Goal: Task Accomplishment & Management: Use online tool/utility

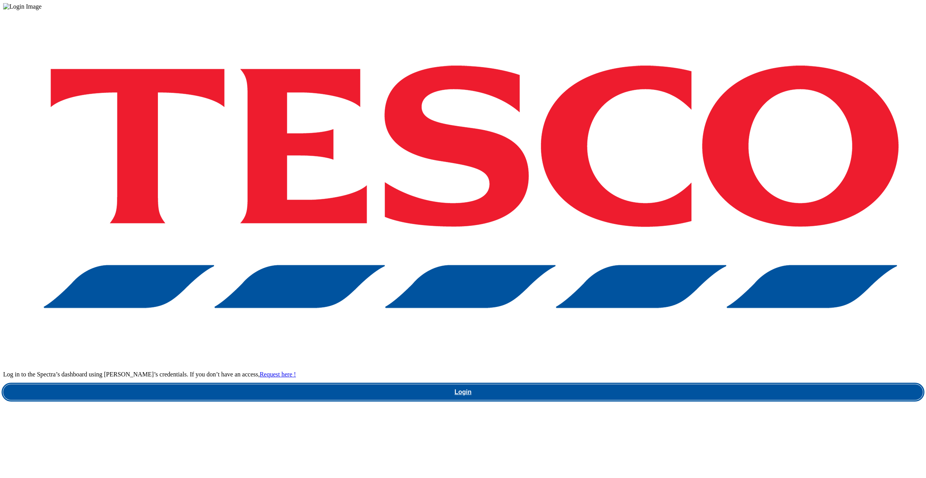
click at [675, 384] on link "Login" at bounding box center [463, 392] width 920 height 16
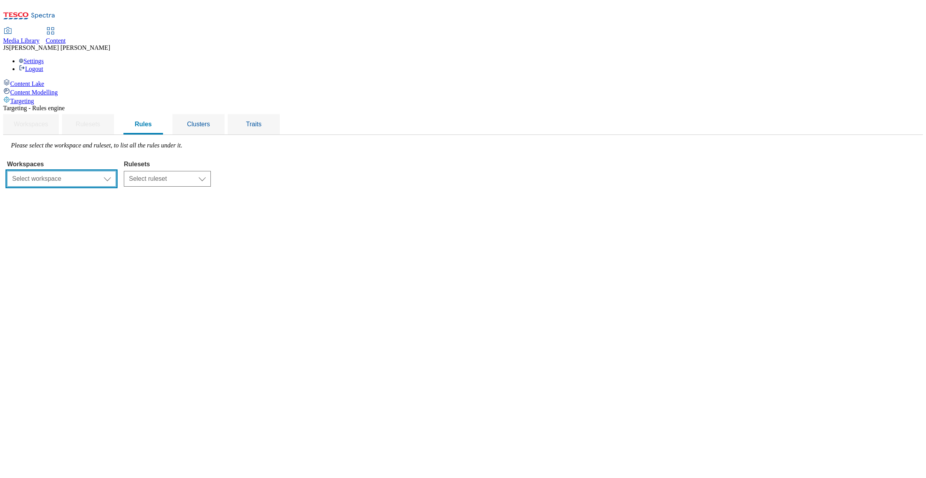
click at [116, 171] on select "Select workspace Content" at bounding box center [61, 179] width 109 height 16
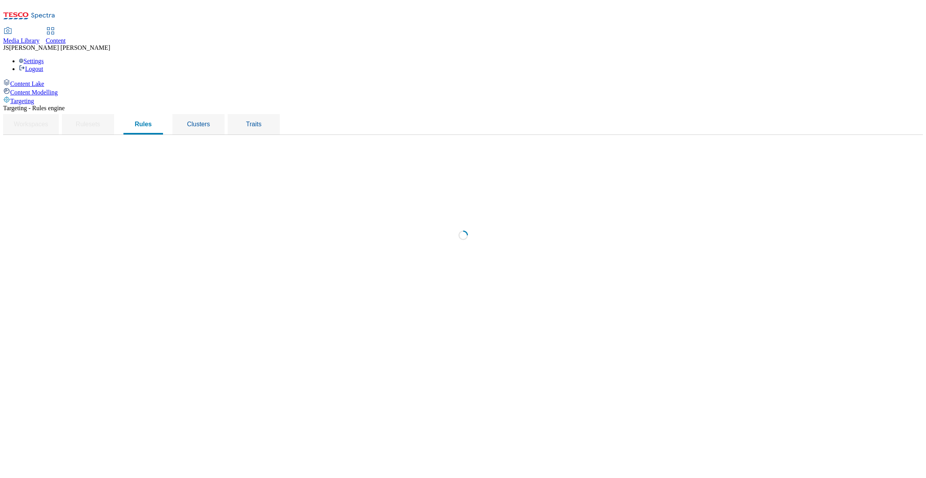
select select "f510054f-adaa-4692-b570-80fa3897127a"
click at [211, 171] on select "Select ruleset CZ HU ROI SK UK" at bounding box center [167, 179] width 87 height 16
select select "7f9e739d-6abb-424f-b94f-4b375a3fe6e0"
click at [211, 171] on select "Select ruleset CZ HU ROI SK UK" at bounding box center [167, 179] width 87 height 16
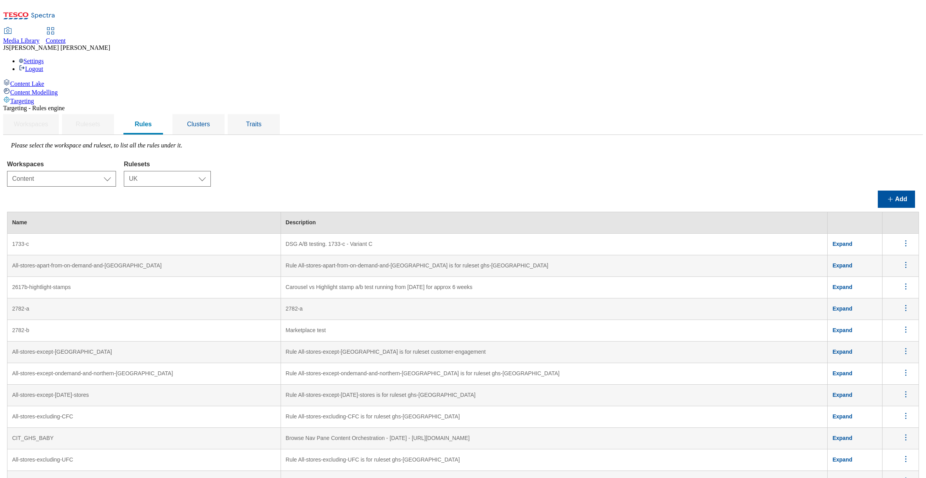
scroll to position [41, 0]
click at [66, 37] on span "Content" at bounding box center [56, 40] width 20 height 7
drag, startPoint x: 165, startPoint y: 284, endPoint x: 110, endPoint y: 284, distance: 54.5
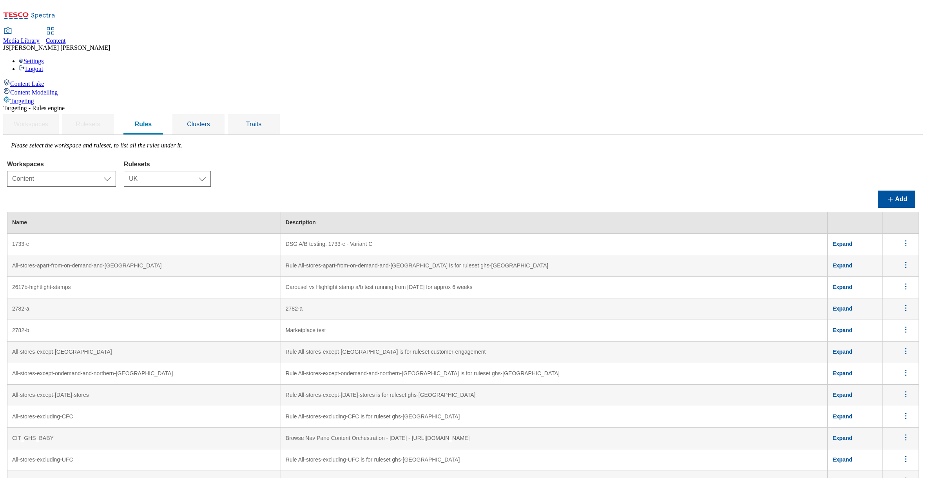
copy td "App - iOS & Android"
drag, startPoint x: 466, startPoint y: 283, endPoint x: 354, endPoint y: 285, distance: 111.7
copy td "Targeting both iOS and Android apps only"
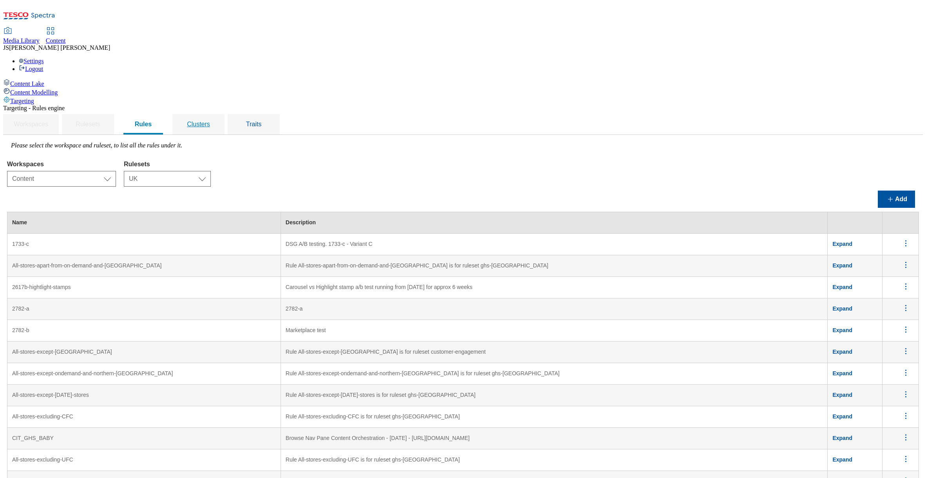
click at [210, 121] on span "Clusters" at bounding box center [198, 124] width 23 height 7
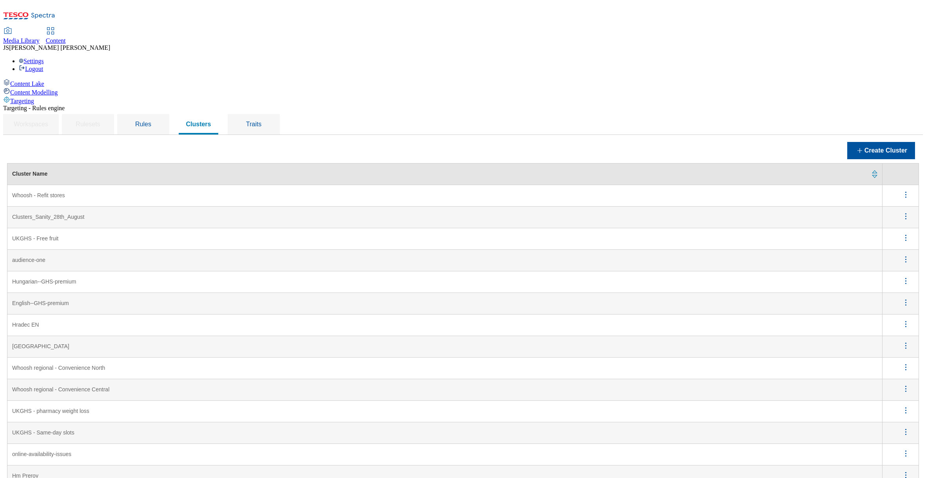
scroll to position [747, 0]
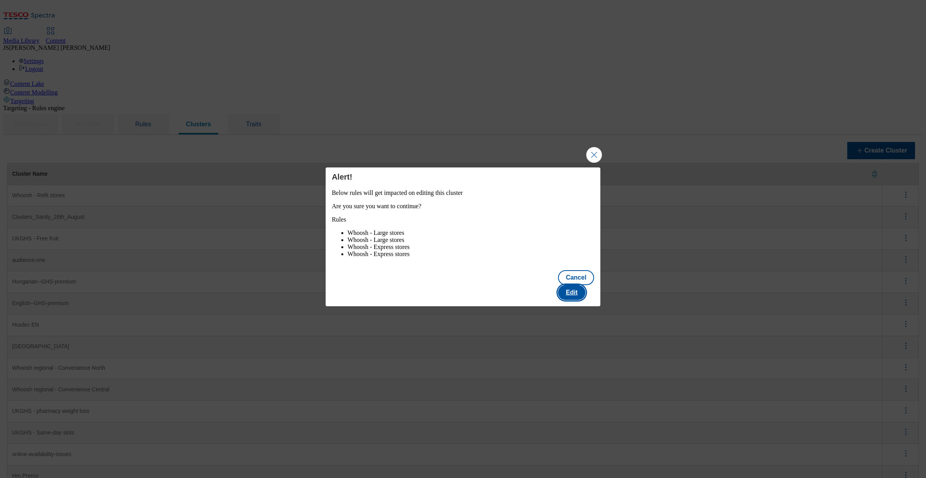
click at [581, 292] on button "Edit" at bounding box center [571, 292] width 27 height 15
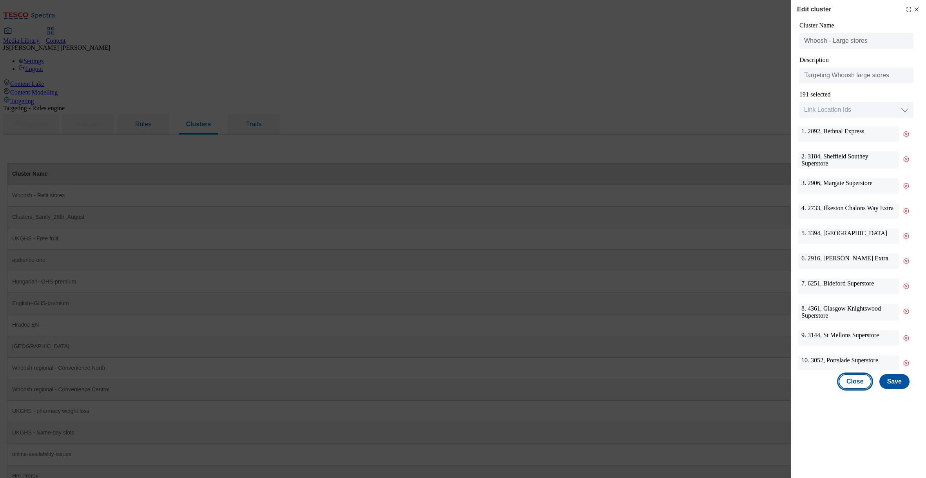
click at [864, 382] on button "Close" at bounding box center [855, 381] width 33 height 15
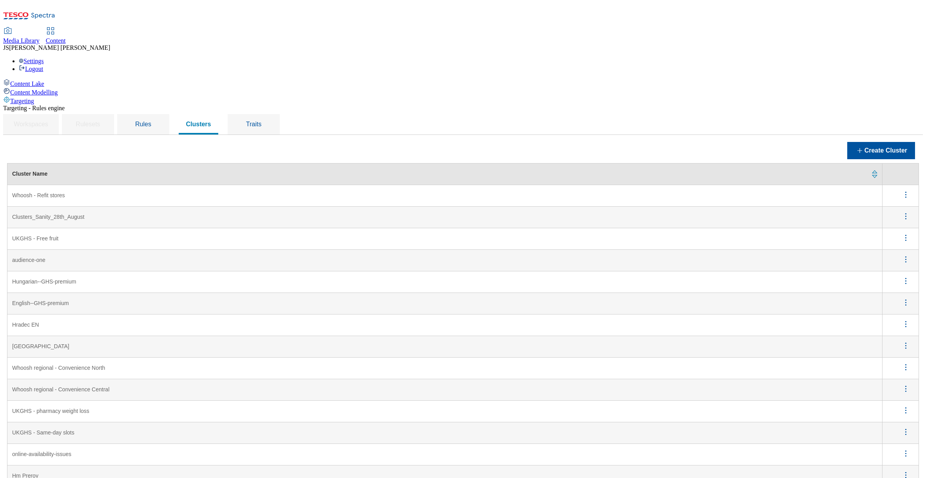
click at [40, 37] on span "Media Library" at bounding box center [21, 40] width 36 height 7
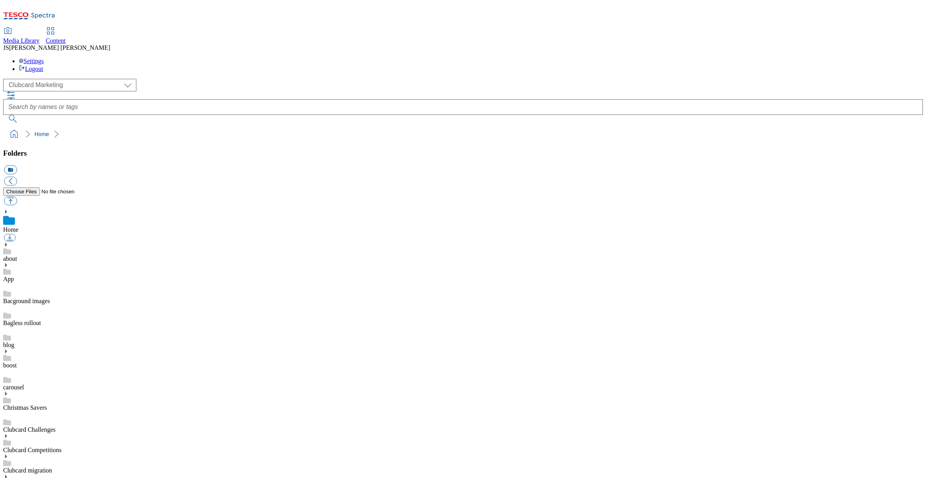
scroll to position [0, 0]
click at [48, 79] on select "Clubcard Marketing Dotcom UK GHS Marketing UK GHS ROI iGHS Marketing CE MCA CZ …" at bounding box center [69, 85] width 133 height 13
select select "flare-ghs-mktg"
click at [5, 79] on select "Clubcard Marketing Dotcom UK GHS Marketing UK GHS ROI iGHS Marketing CE MCA CZ …" at bounding box center [69, 85] width 133 height 13
click at [40, 37] on span "Media Library" at bounding box center [21, 40] width 36 height 7
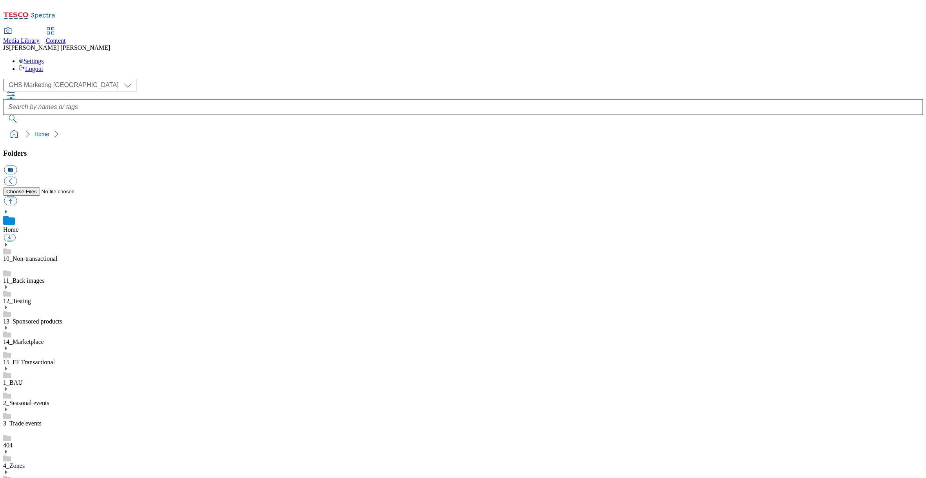
click at [66, 28] on link "Content" at bounding box center [56, 36] width 20 height 16
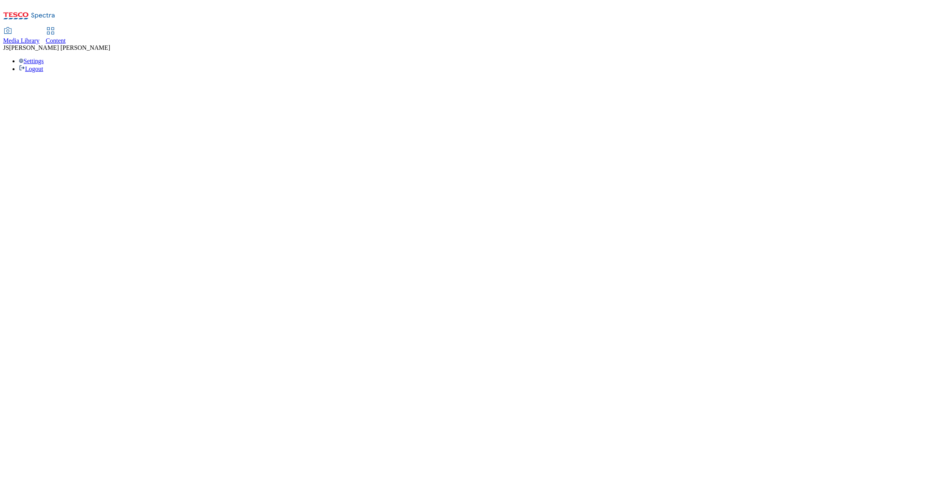
select select "phones-[GEOGRAPHIC_DATA]"
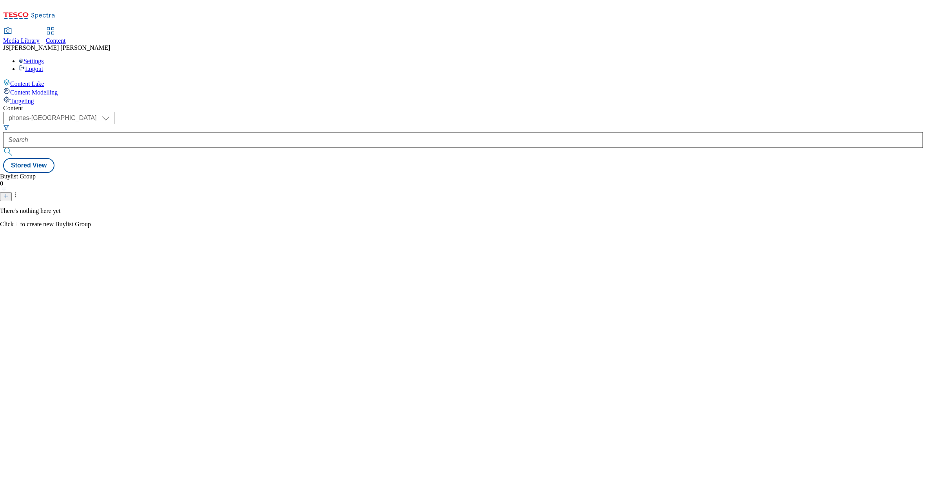
click at [33, 98] on span "Targeting" at bounding box center [22, 101] width 24 height 7
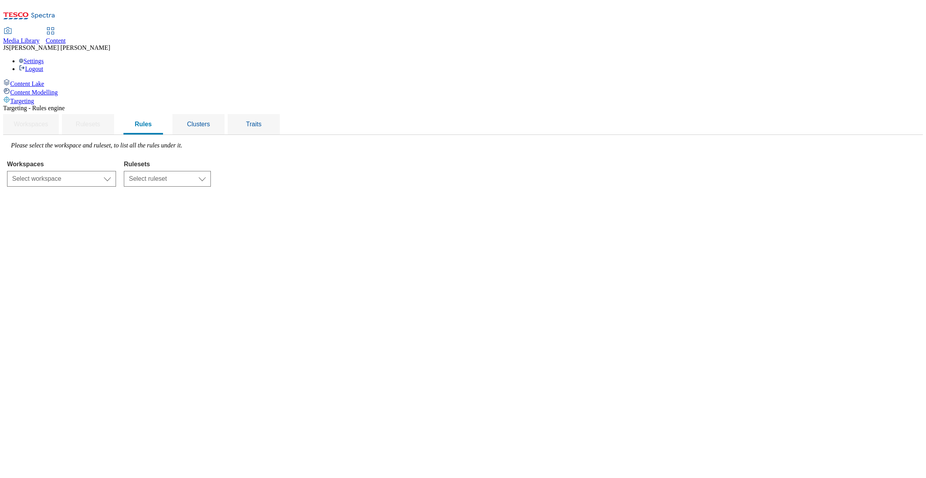
click at [42, 80] on span "Content Lake" at bounding box center [27, 83] width 34 height 7
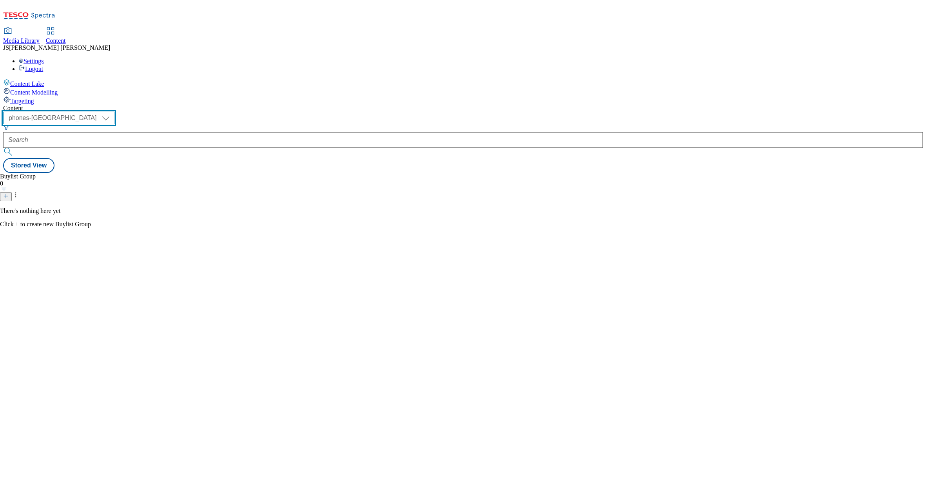
click at [114, 112] on select "ghs-roi ghs-[GEOGRAPHIC_DATA] ighs-cz ighs-hu ighs-sk phones-uk" at bounding box center [58, 118] width 111 height 13
select select "ghs-[GEOGRAPHIC_DATA]"
click at [102, 112] on select "ghs-roi ghs-[GEOGRAPHIC_DATA] ighs-cz ighs-hu ighs-sk phones-uk" at bounding box center [58, 118] width 111 height 13
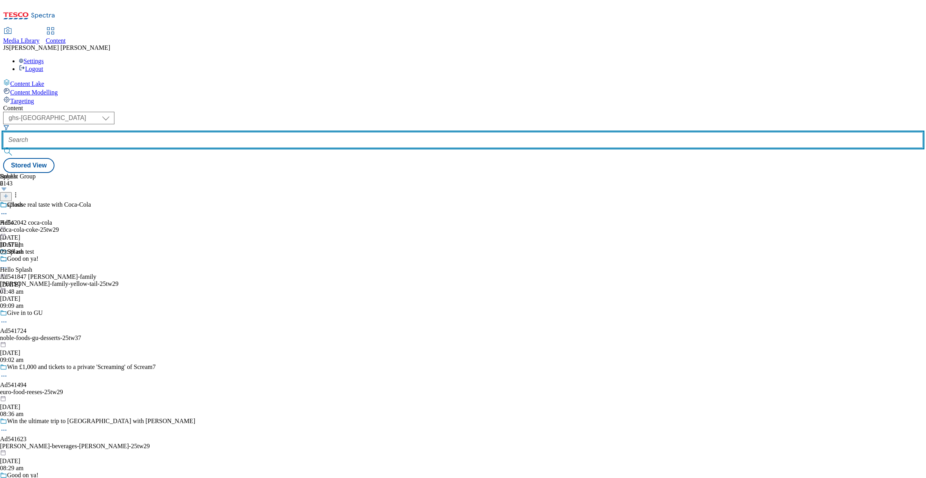
click at [184, 132] on input "text" at bounding box center [463, 140] width 920 height 16
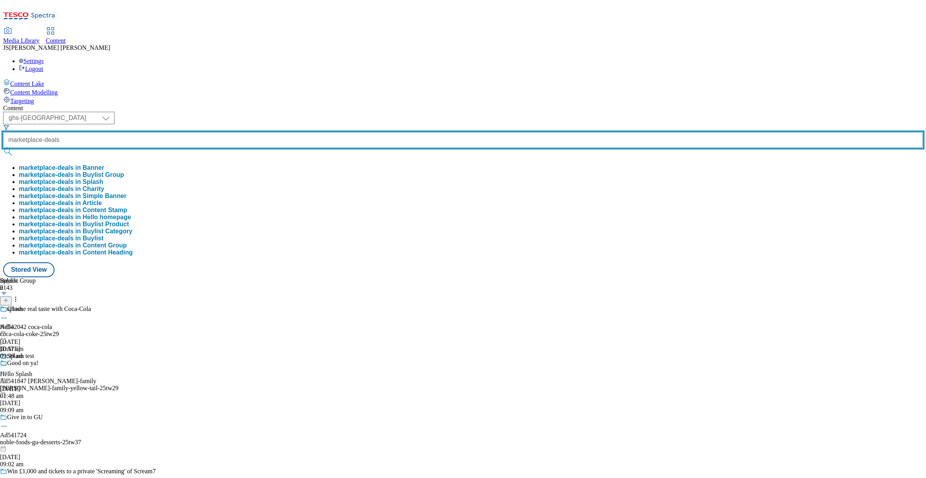
type input "marketplace-deals"
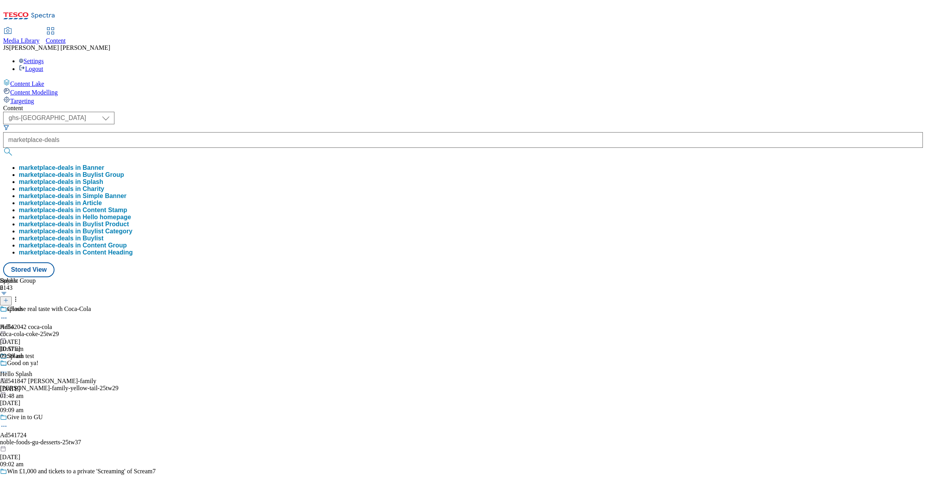
click at [124, 171] on button "marketplace-deals in Buylist Group" at bounding box center [71, 174] width 105 height 7
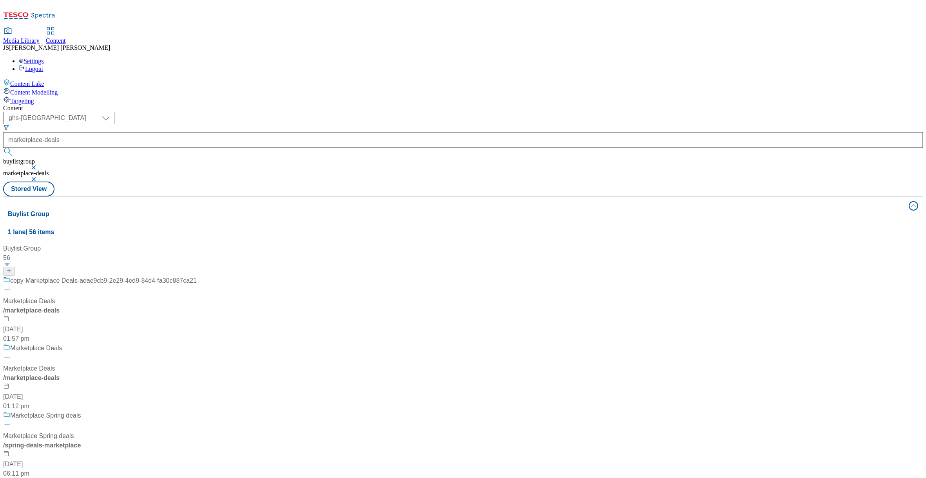
click at [101, 306] on div "/ marketplace-deals" at bounding box center [52, 310] width 98 height 9
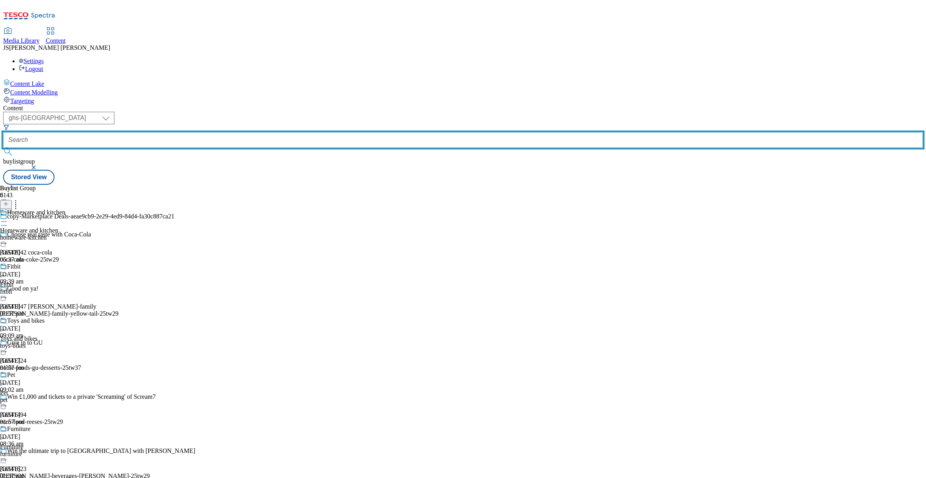
click at [183, 132] on input "text" at bounding box center [463, 140] width 920 height 16
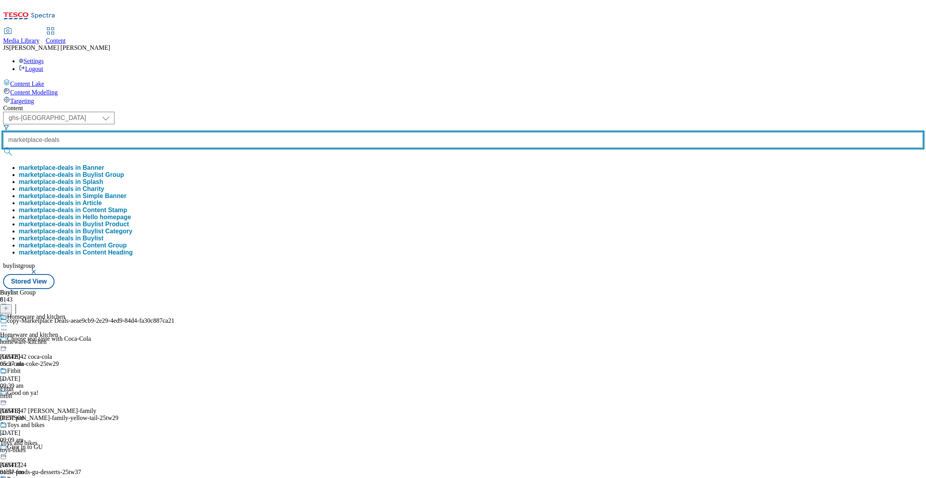
type input "marketplace-deals"
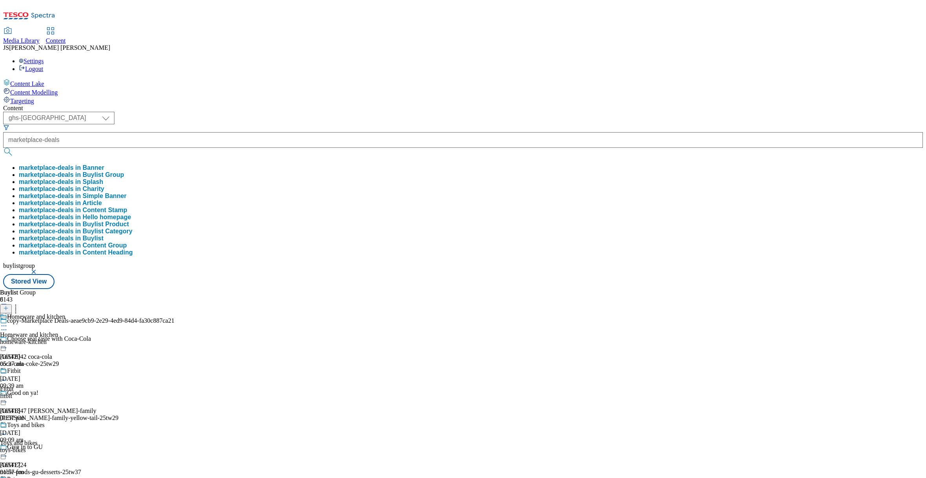
click at [124, 171] on button "marketplace-deals in Buylist Group" at bounding box center [71, 174] width 105 height 7
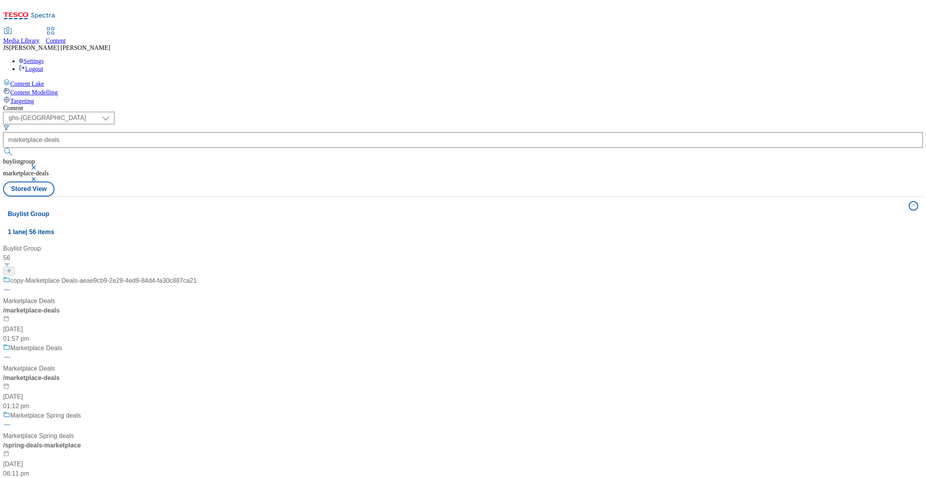
scroll to position [54, 0]
click at [169, 343] on div "Marketplace Deals Marketplace Deals / marketplace-deals [DATE] 01:12 pm" at bounding box center [100, 376] width 194 height 67
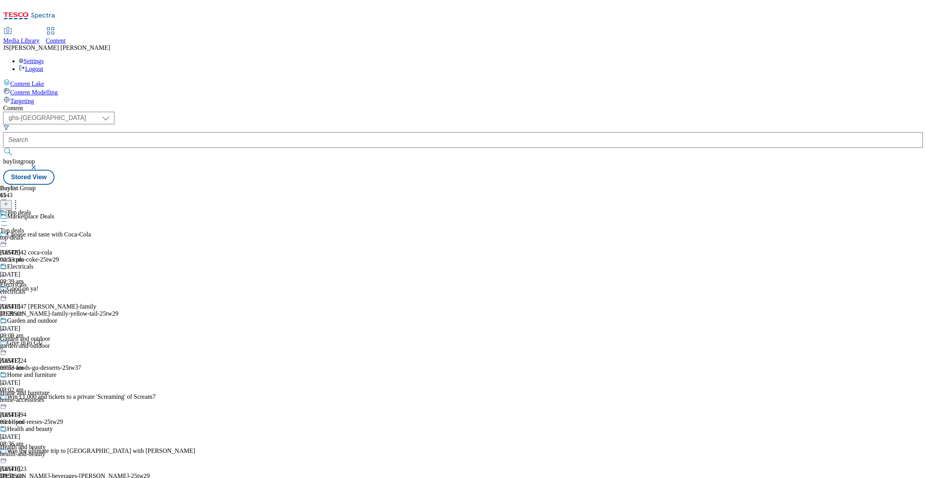
scroll to position [158, 0]
click at [62, 396] on div "home-accessories" at bounding box center [31, 399] width 62 height 7
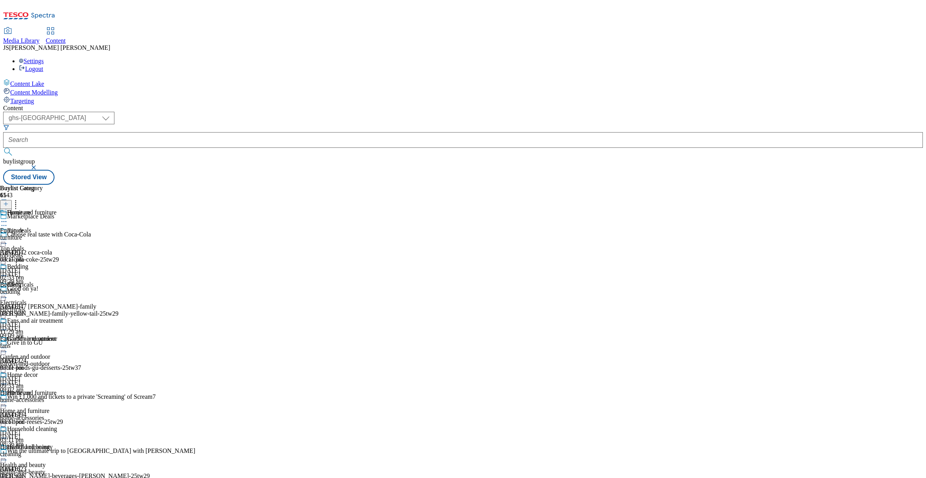
click at [8, 217] on icon at bounding box center [4, 221] width 8 height 8
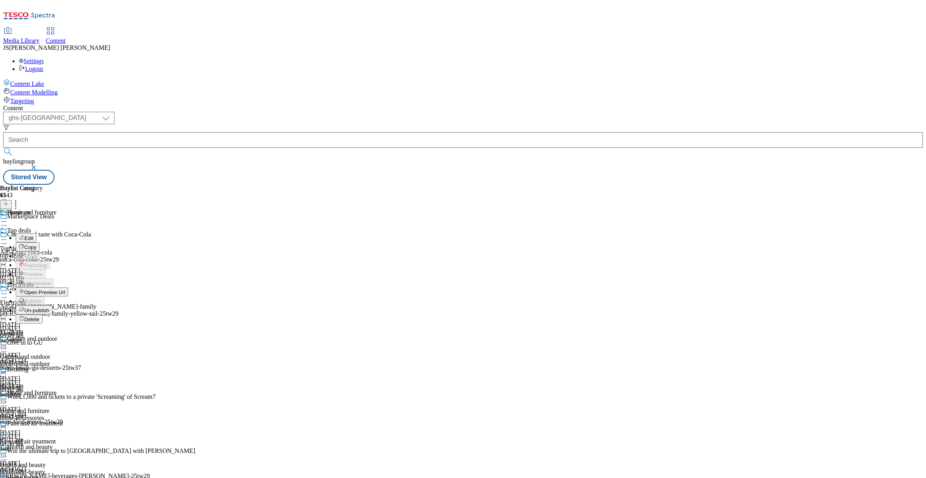
click at [33, 235] on span "Edit" at bounding box center [28, 238] width 9 height 6
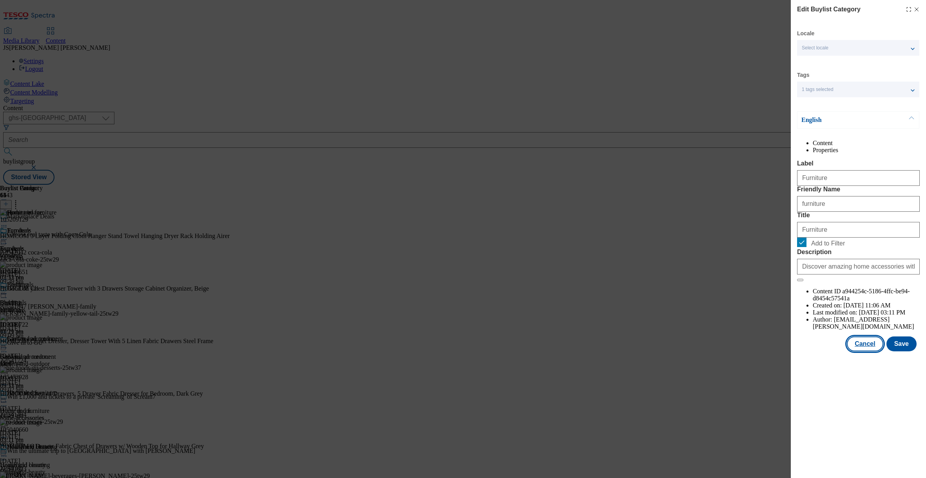
click at [868, 351] on button "Cancel" at bounding box center [865, 343] width 36 height 15
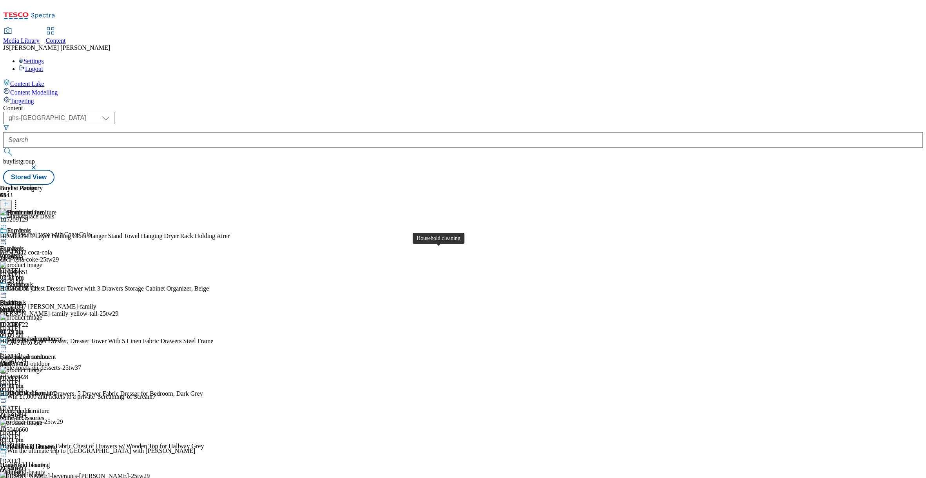
scroll to position [271, 0]
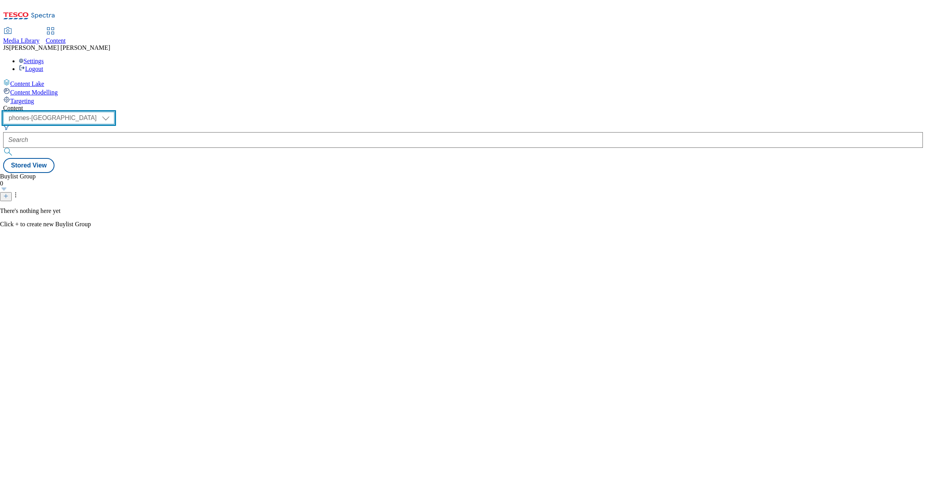
click at [114, 112] on select "ghs-roi ghs-[GEOGRAPHIC_DATA] ighs-cz ighs-hu ighs-sk phones-uk" at bounding box center [58, 118] width 111 height 13
select select "ghs-[GEOGRAPHIC_DATA]"
click at [102, 112] on select "ghs-roi ghs-[GEOGRAPHIC_DATA] ighs-cz ighs-hu ighs-sk phones-uk" at bounding box center [58, 118] width 111 height 13
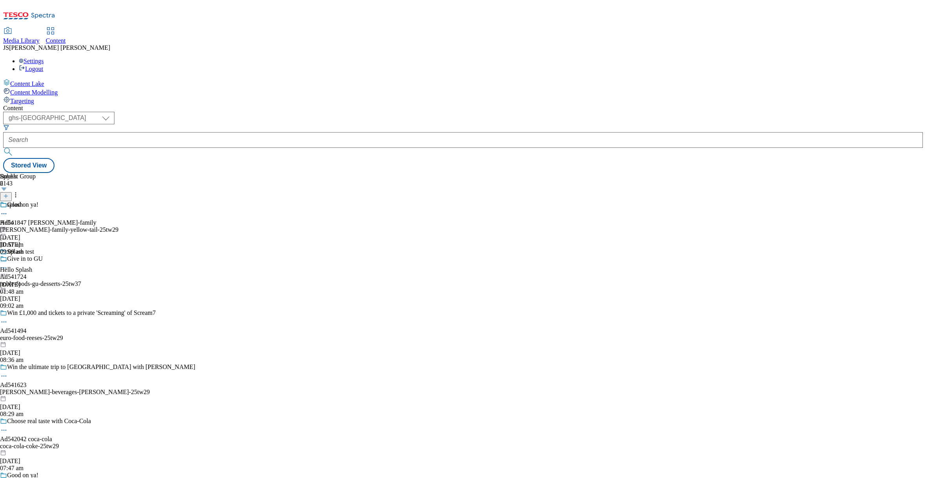
click at [34, 98] on span "Targeting" at bounding box center [22, 101] width 24 height 7
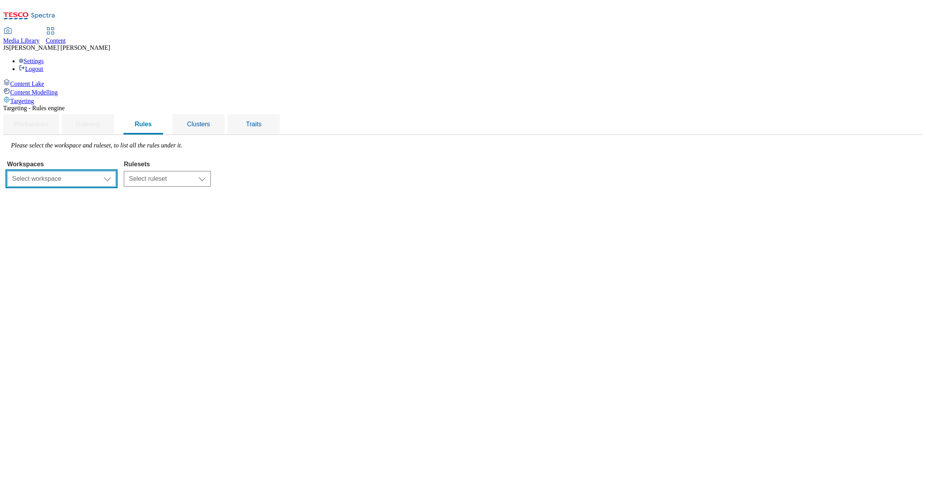
click at [116, 171] on select "Select workspace Content" at bounding box center [61, 179] width 109 height 16
select select "f510054f-adaa-4692-b570-80fa3897127a"
click at [211, 171] on select "Select ruleset CZ HU ROI SK UK" at bounding box center [167, 179] width 87 height 16
select select "7f9e739d-6abb-424f-b94f-4b375a3fe6e0"
click at [211, 171] on select "Select ruleset CZ HU ROI SK UK" at bounding box center [167, 179] width 87 height 16
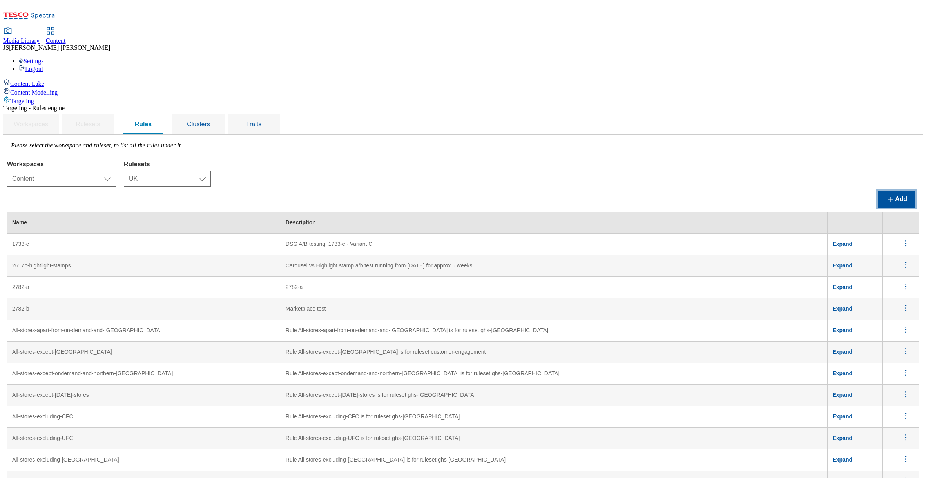
click at [888, 190] on button "Add" at bounding box center [896, 198] width 37 height 17
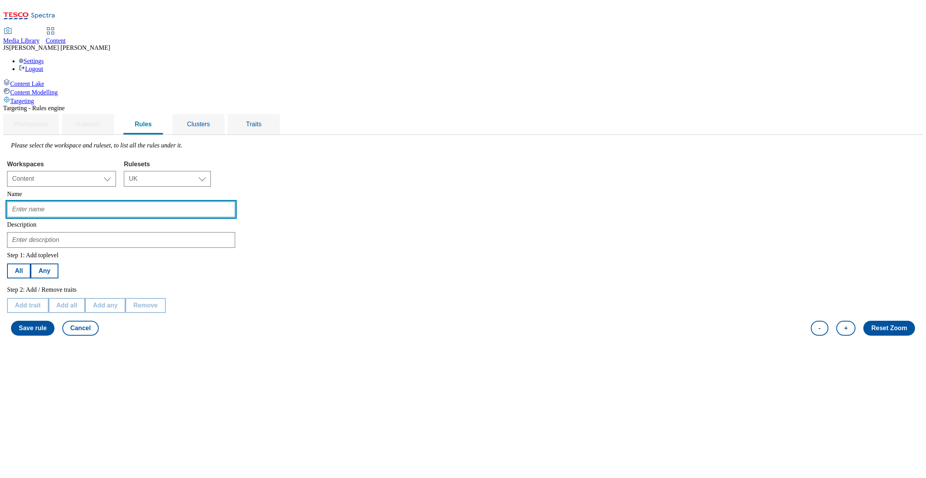
click at [138, 201] on input "text" at bounding box center [121, 209] width 228 height 16
paste input "App - iOS & Android"
type input "App - iOS & Android - Not Whoosh"
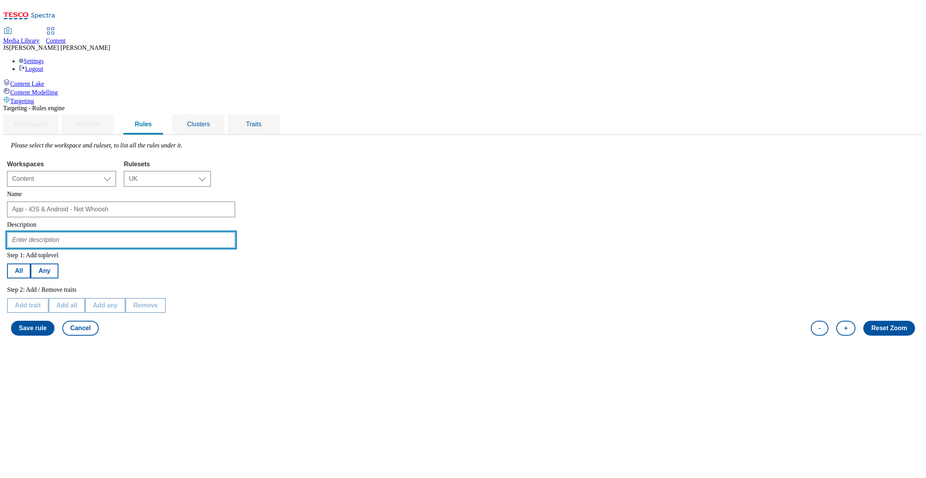
click at [146, 232] on input "text" at bounding box center [121, 240] width 228 height 16
paste input "Targeting both iOS and Android apps only"
type input "Targeting both iOS and Android apps only for non Whoosh shopping method"
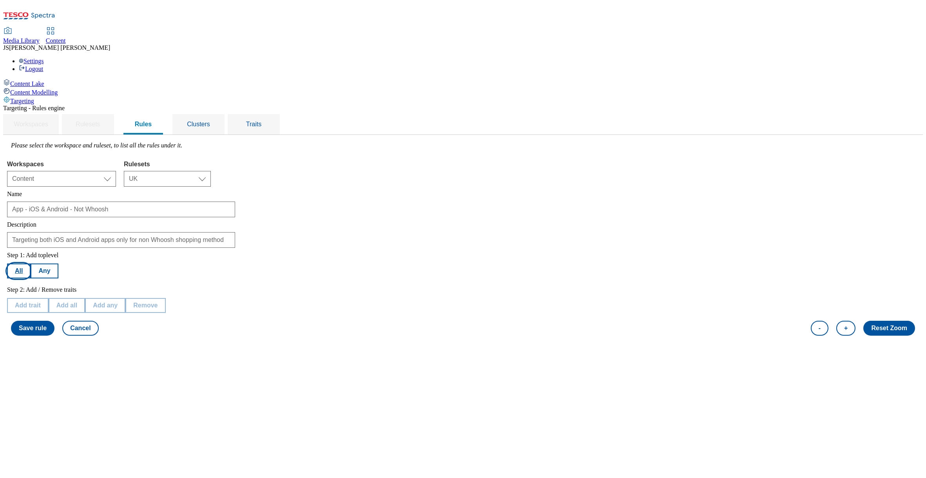
click at [31, 263] on button "All" at bounding box center [19, 270] width 24 height 15
click at [49, 298] on button "Add trait" at bounding box center [28, 305] width 42 height 15
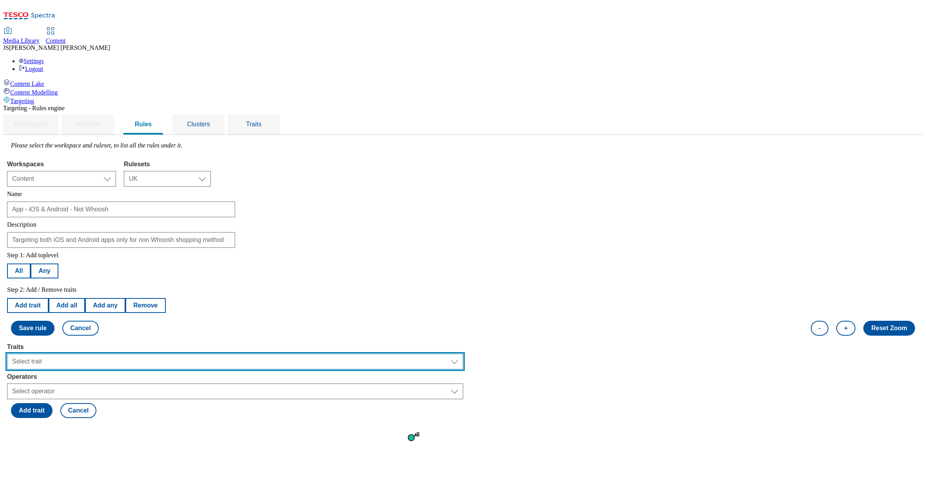
click at [127, 353] on select "Select trait Languages Operating System Content Type Variant ID Segments Store-…" at bounding box center [235, 361] width 456 height 16
select select "shoppingMethods"
click at [106, 353] on select "Select trait Languages Operating System Content Type Variant ID Segments Store-…" at bounding box center [235, 361] width 456 height 16
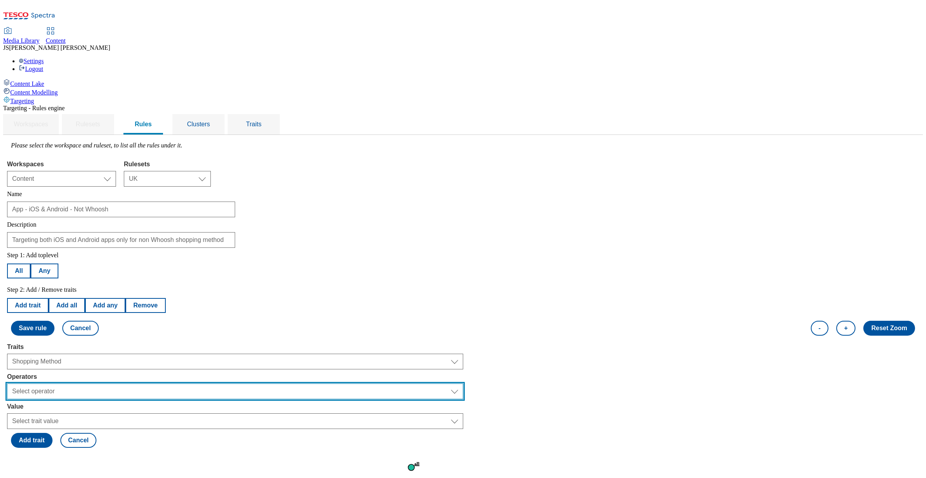
click at [129, 383] on select "Select operator Equals to Not Contains Not Equals Contains" at bounding box center [235, 391] width 456 height 16
click at [106, 383] on select "Select operator Equals to Not Contains Not Equals Contains" at bounding box center [235, 391] width 456 height 16
click at [135, 383] on select "Select operator Equals to Not Contains Not Equals Contains" at bounding box center [235, 391] width 456 height 16
select select "notequals"
click at [106, 383] on select "Select operator Equals to Not Contains Not Equals Contains" at bounding box center [235, 391] width 456 height 16
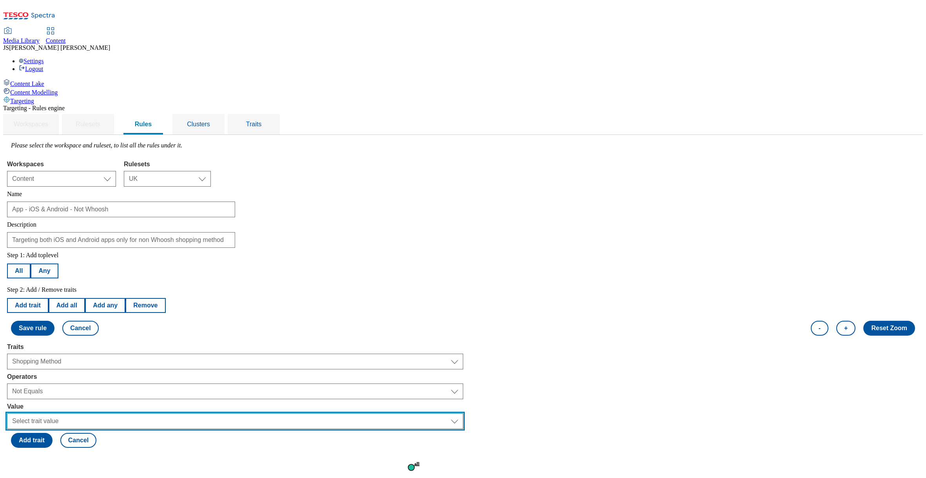
click at [134, 413] on select "Select trait value On-demand On-demand 2 Delivery Click and collect" at bounding box center [235, 421] width 456 height 16
select select "ondemand"
click at [106, 413] on select "Select trait value On-demand On-demand 2 Delivery Click and collect" at bounding box center [235, 421] width 456 height 16
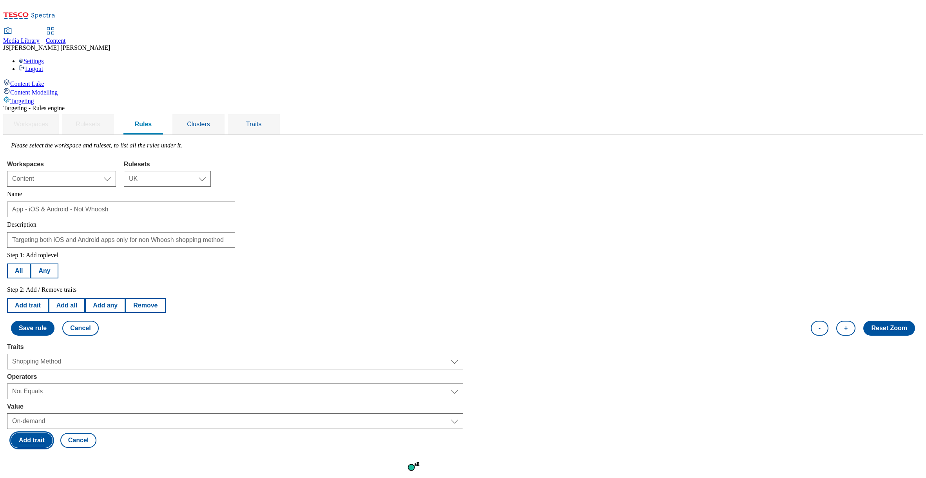
click at [53, 433] on button "Add trait" at bounding box center [32, 440] width 42 height 15
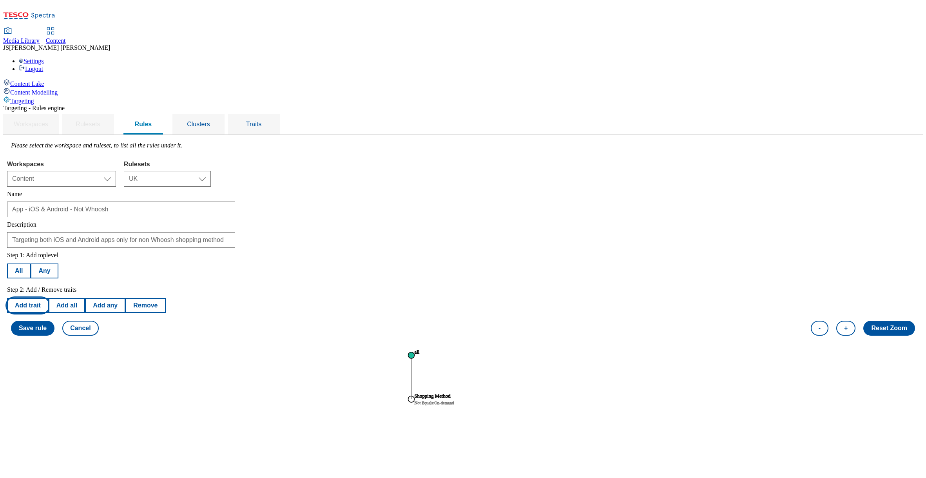
click at [49, 298] on button "Add trait" at bounding box center [28, 305] width 42 height 15
select select "shoppingMethods"
select select "notequals"
select select "ondemand"
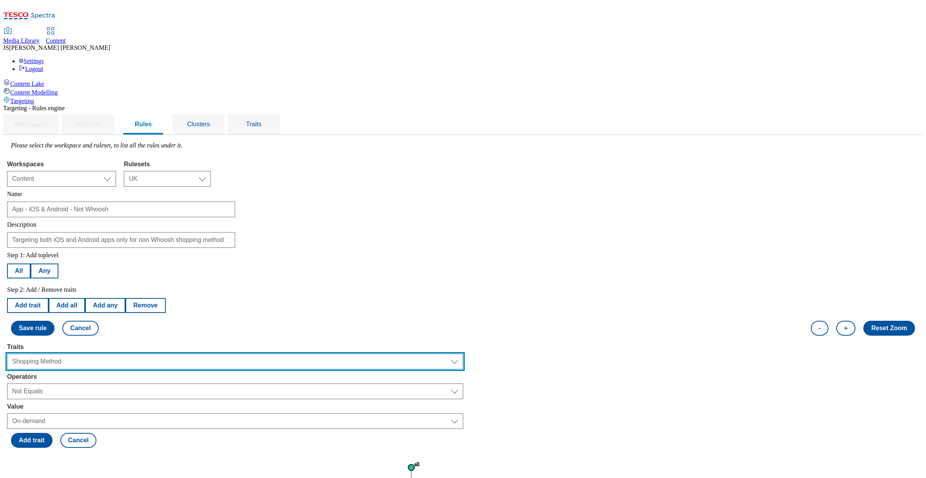
click at [129, 353] on select "Select trait Languages Operating System Content Type Variant ID Segments Store-…" at bounding box center [235, 361] width 456 height 16
select select "channel"
click at [106, 353] on select "Select trait Languages Operating System Content Type Variant ID Segments Store-…" at bounding box center [235, 361] width 456 height 16
select select
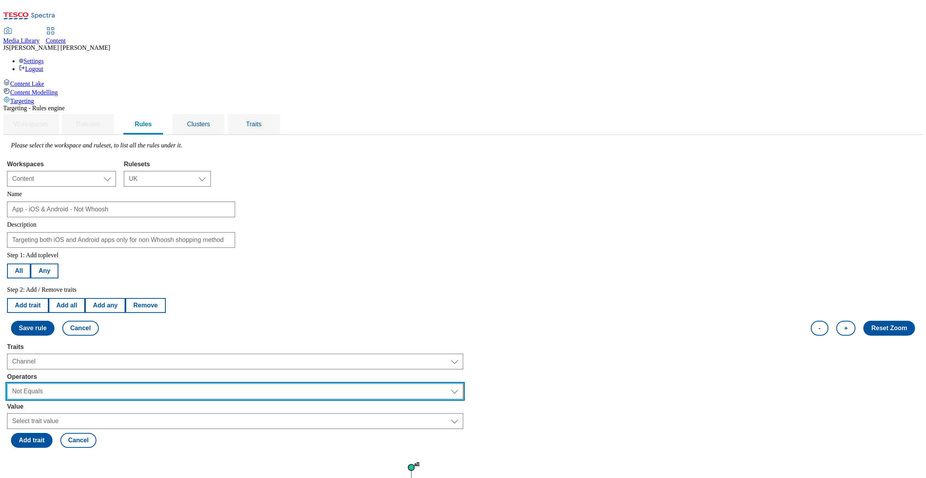
click at [129, 383] on select "Select operator Equals to Not Contains Not Equals Contains" at bounding box center [235, 391] width 456 height 16
select select "equals"
click at [106, 383] on select "Select operator Equals to Not Contains Not Equals Contains" at bounding box center [235, 391] width 456 height 16
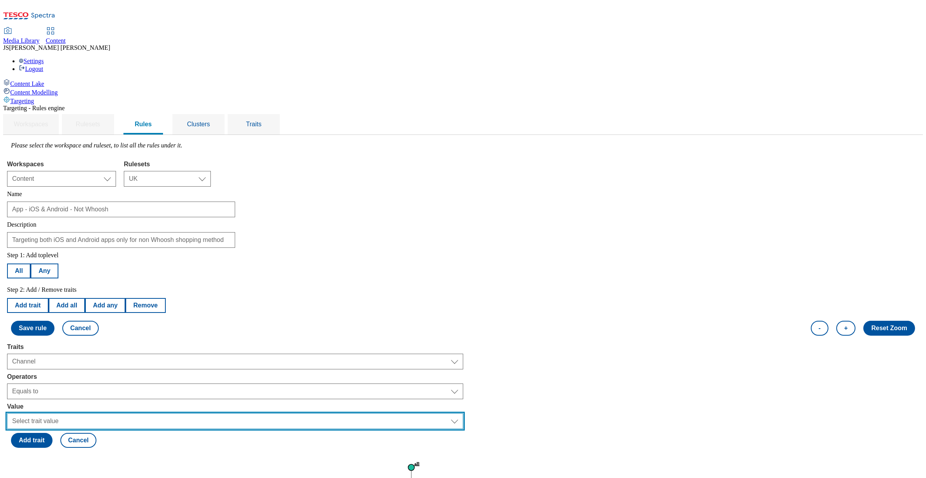
click at [138, 413] on select "Select trait value Web Mobile Tills" at bounding box center [235, 421] width 456 height 16
select select "mobile"
click at [106, 413] on select "Select trait value Web Mobile Tills" at bounding box center [235, 421] width 456 height 16
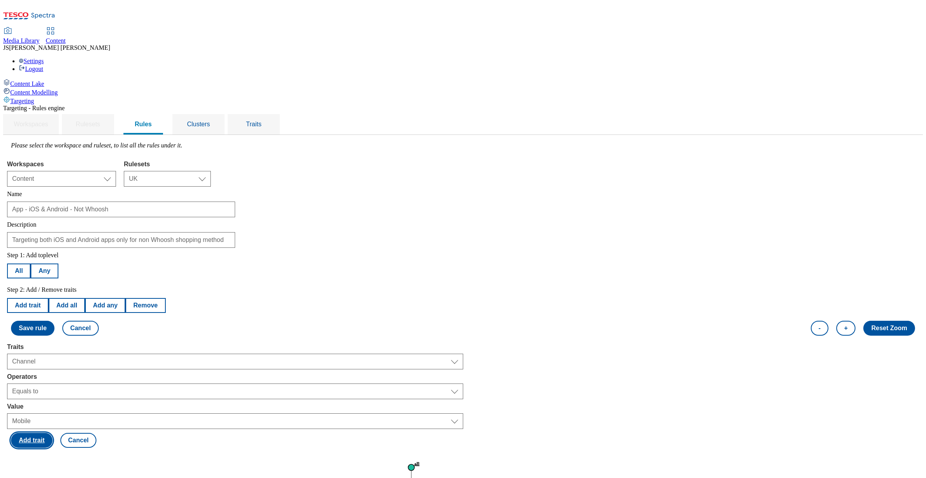
click at [53, 433] on button "Add trait" at bounding box center [32, 440] width 42 height 15
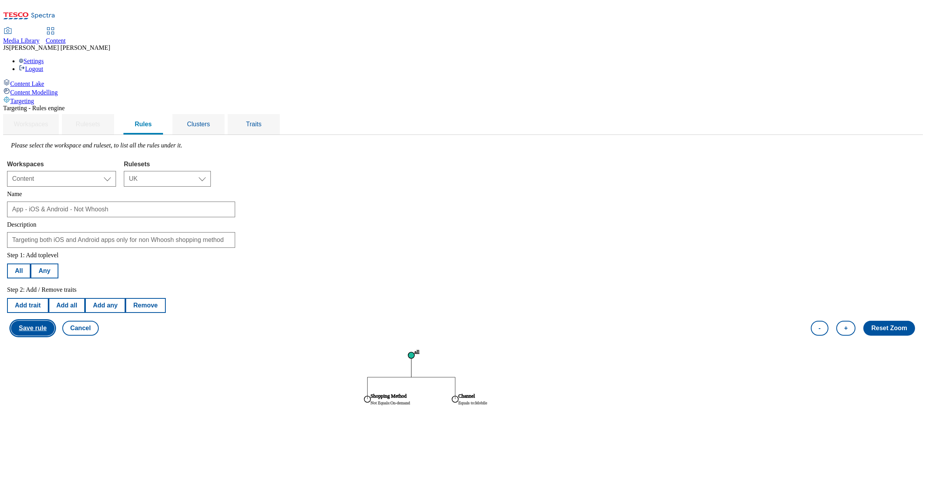
click at [54, 321] on button "Save rule" at bounding box center [32, 328] width 43 height 15
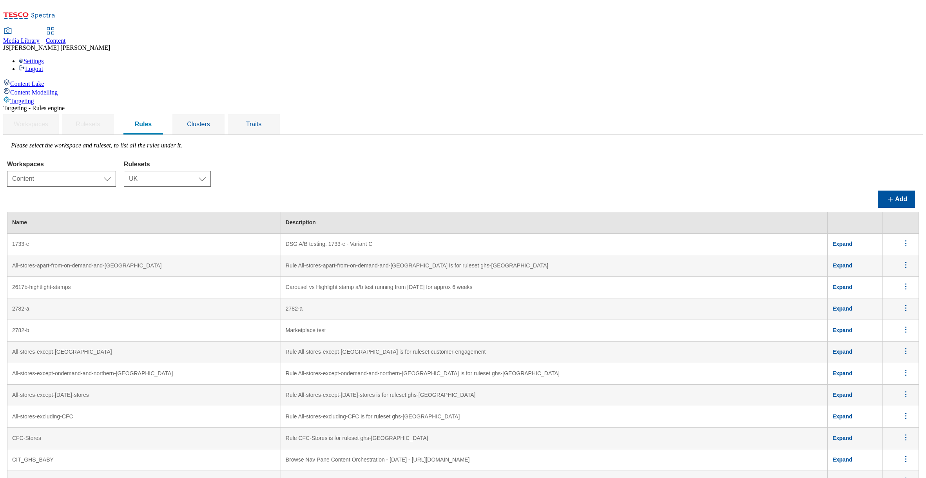
scroll to position [178, 0]
drag, startPoint x: 199, startPoint y: 373, endPoint x: 108, endPoint y: 374, distance: 91.3
copy td "App - iOS & Android - Not Whoosh"
